Goal: Task Accomplishment & Management: Use online tool/utility

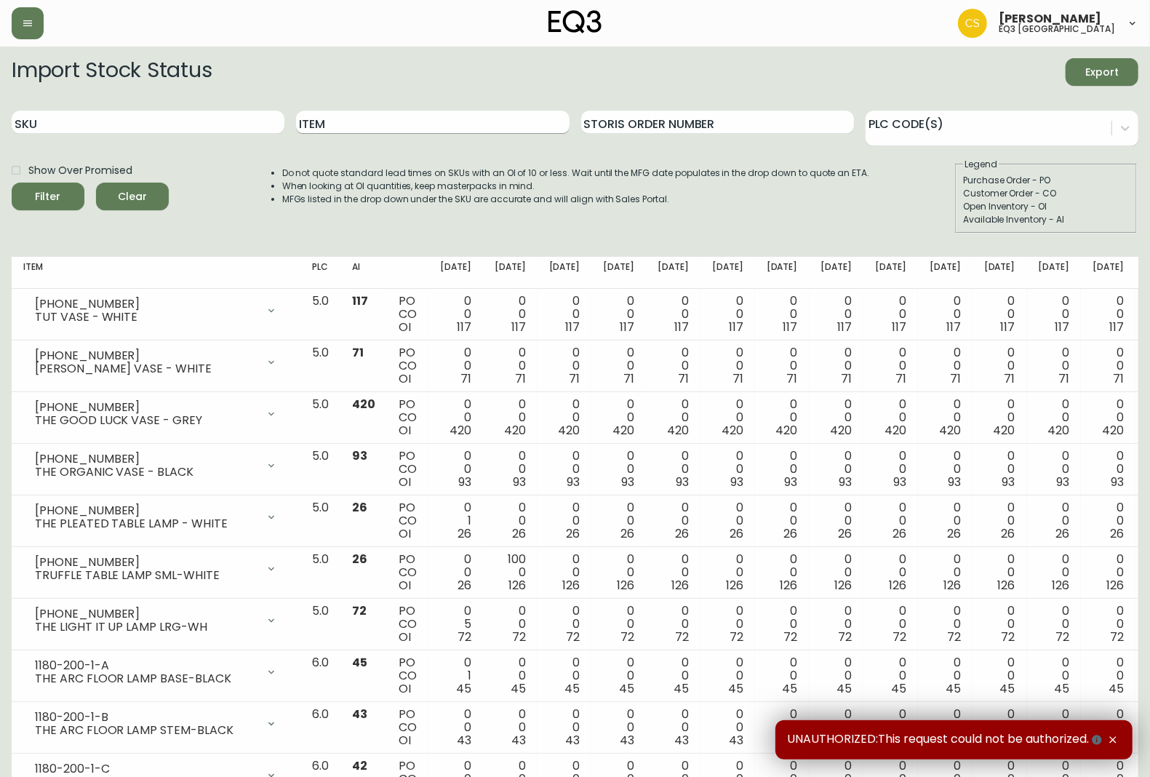
click at [361, 127] on input "Item" at bounding box center [432, 122] width 273 height 23
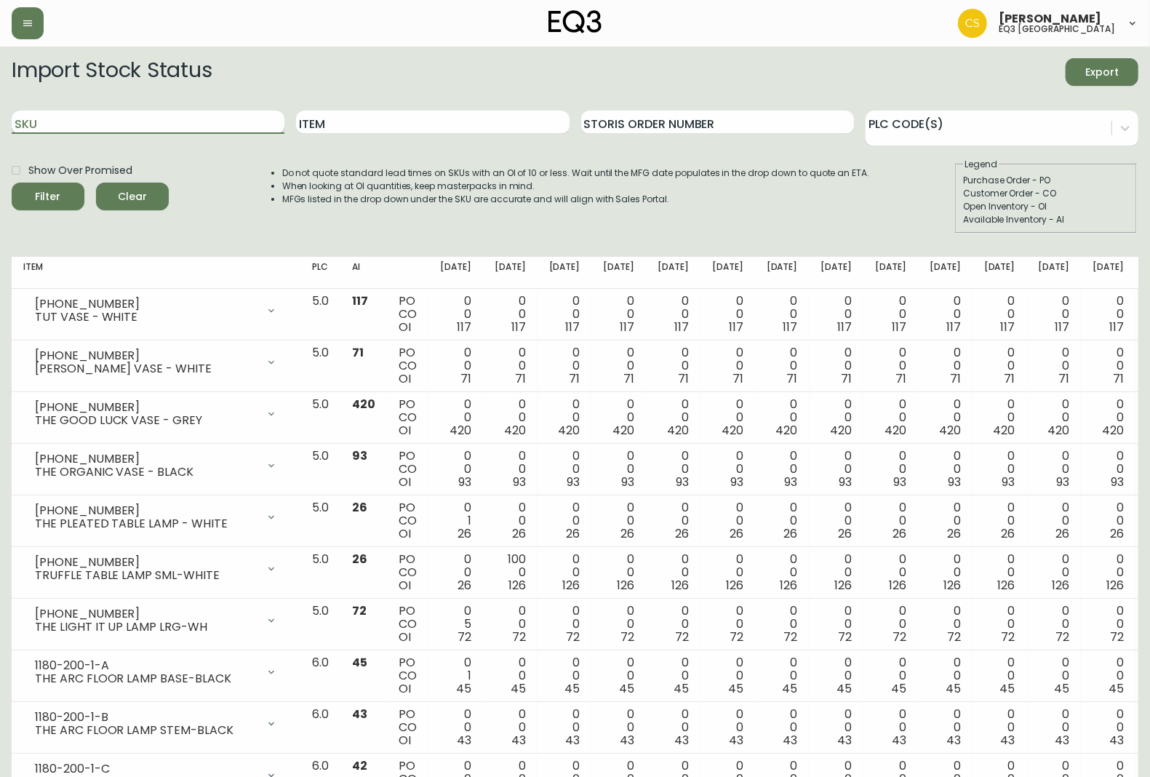
click at [231, 119] on input "SKU" at bounding box center [148, 122] width 273 height 23
paste input "3020-663-16-A"
click at [12, 183] on button "Filter" at bounding box center [48, 197] width 73 height 28
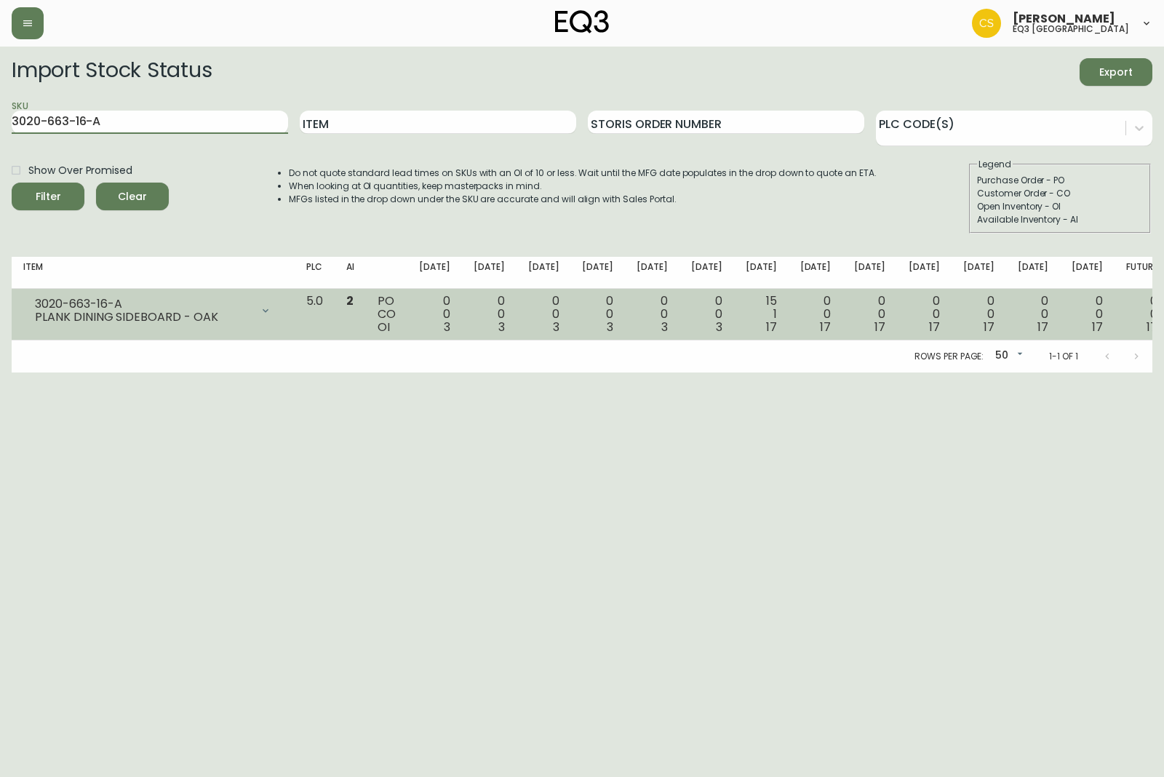
click at [271, 305] on icon at bounding box center [266, 311] width 12 height 12
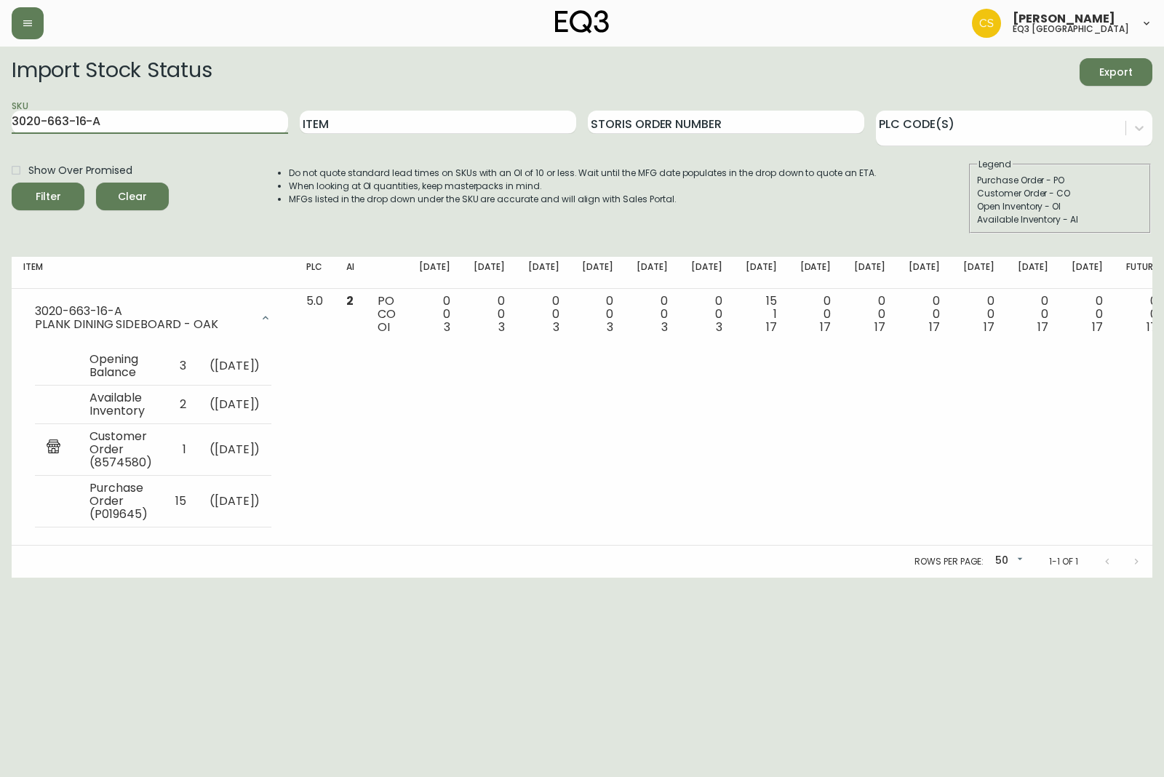
drag, startPoint x: 183, startPoint y: 120, endPoint x: 0, endPoint y: 142, distance: 184.6
click at [0, 142] on main "Import Stock Status Export SKU 3020-663-16-A Item Storis Order Number PLC Code(…" at bounding box center [582, 312] width 1164 height 531
paste input "4-16-B"
type input "3020-664-16-B"
click at [12, 183] on button "Filter" at bounding box center [48, 197] width 73 height 28
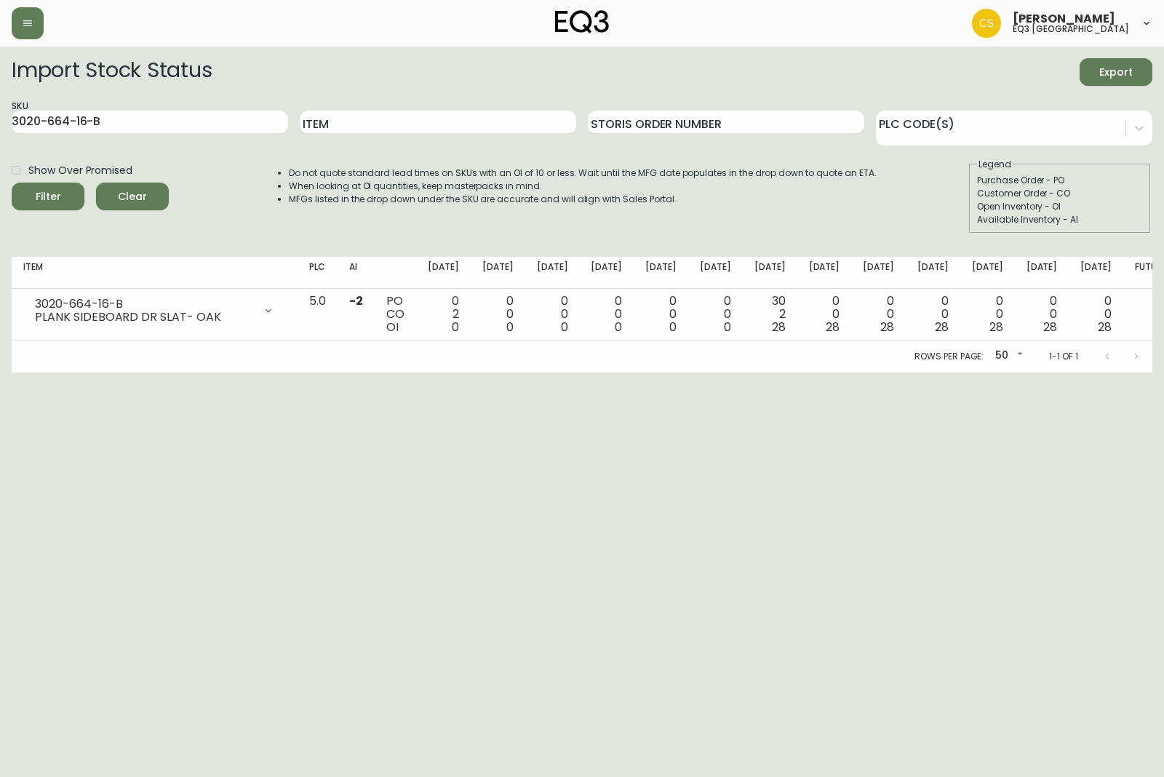
click at [503, 372] on html "[PERSON_NAME] eq3 calgary Import Stock Status Export SKU 3020-664-16-B Item Sto…" at bounding box center [582, 186] width 1164 height 372
drag, startPoint x: 136, startPoint y: 125, endPoint x: 0, endPoint y: 132, distance: 136.2
click at [0, 132] on main "Import Stock Status Export SKU 3020-664-16-B Item Storis Order Number PLC Code(…" at bounding box center [582, 210] width 1164 height 326
click at [354, 129] on input "Item" at bounding box center [438, 122] width 276 height 23
type input "reclaimed"
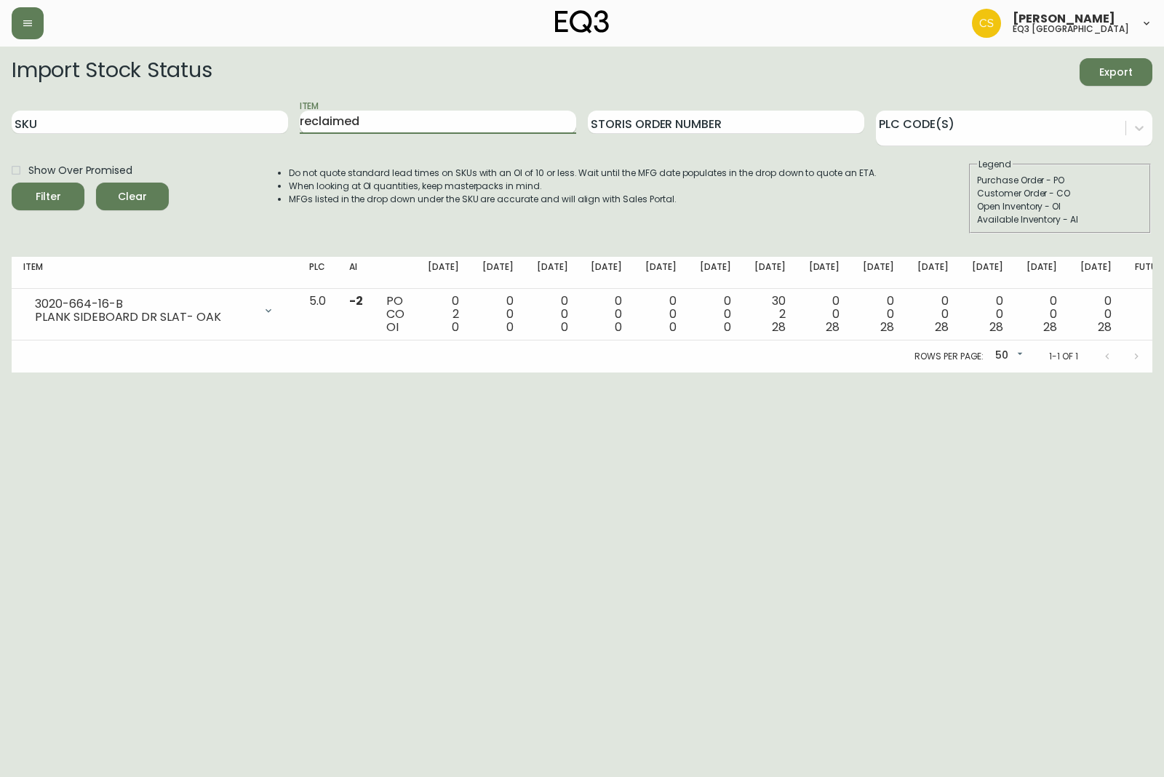
click at [12, 183] on button "Filter" at bounding box center [48, 197] width 73 height 28
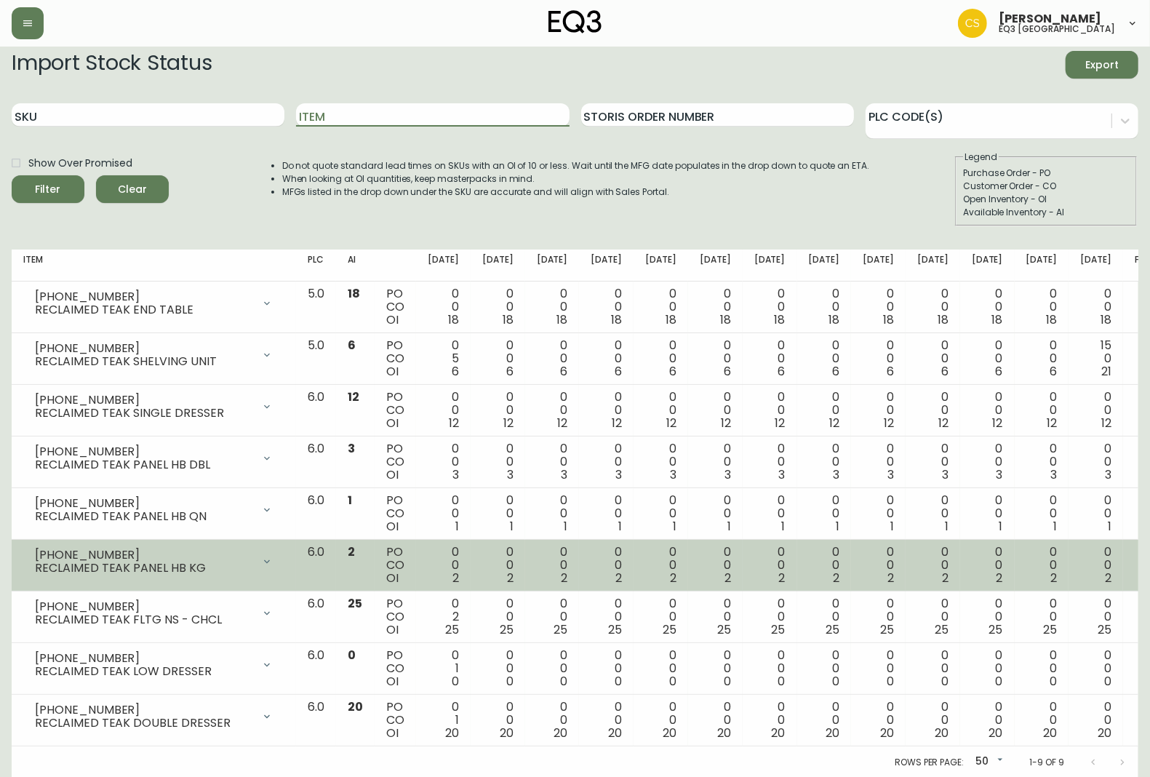
scroll to position [9, 0]
